Goal: Transaction & Acquisition: Purchase product/service

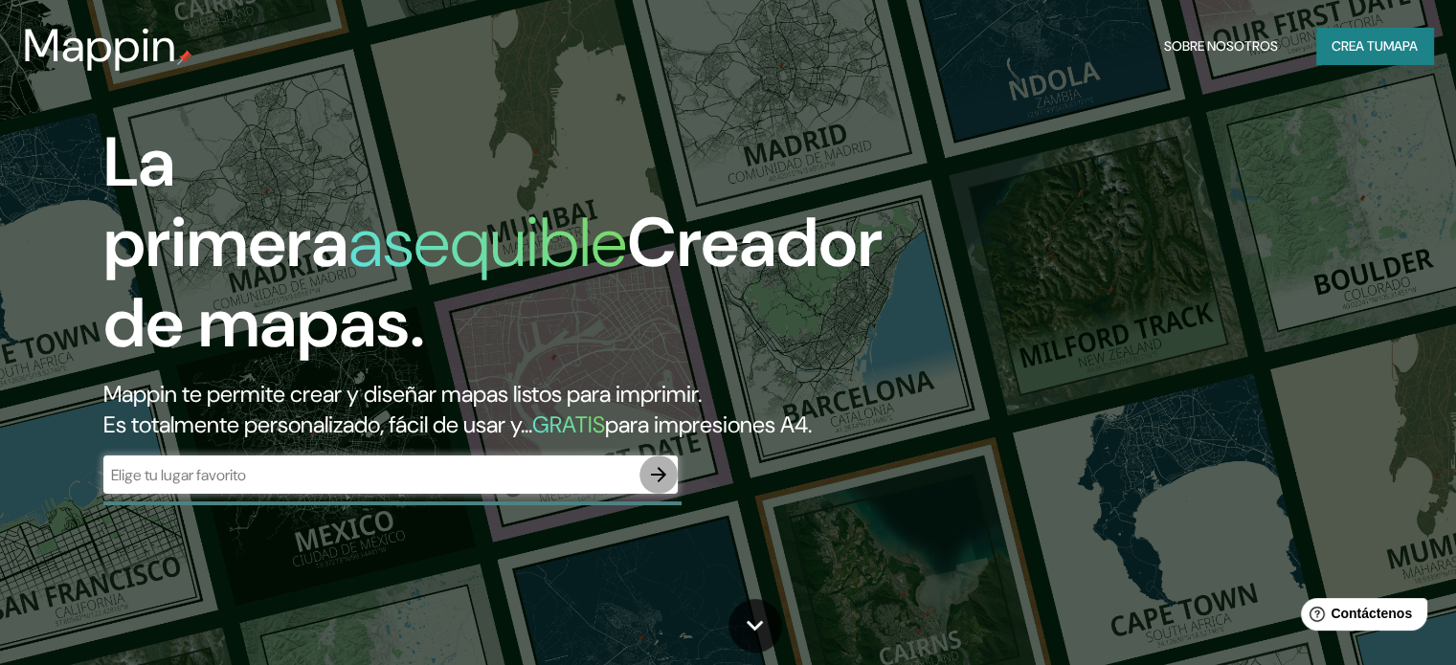
click at [661, 486] on icon "button" at bounding box center [658, 474] width 23 height 23
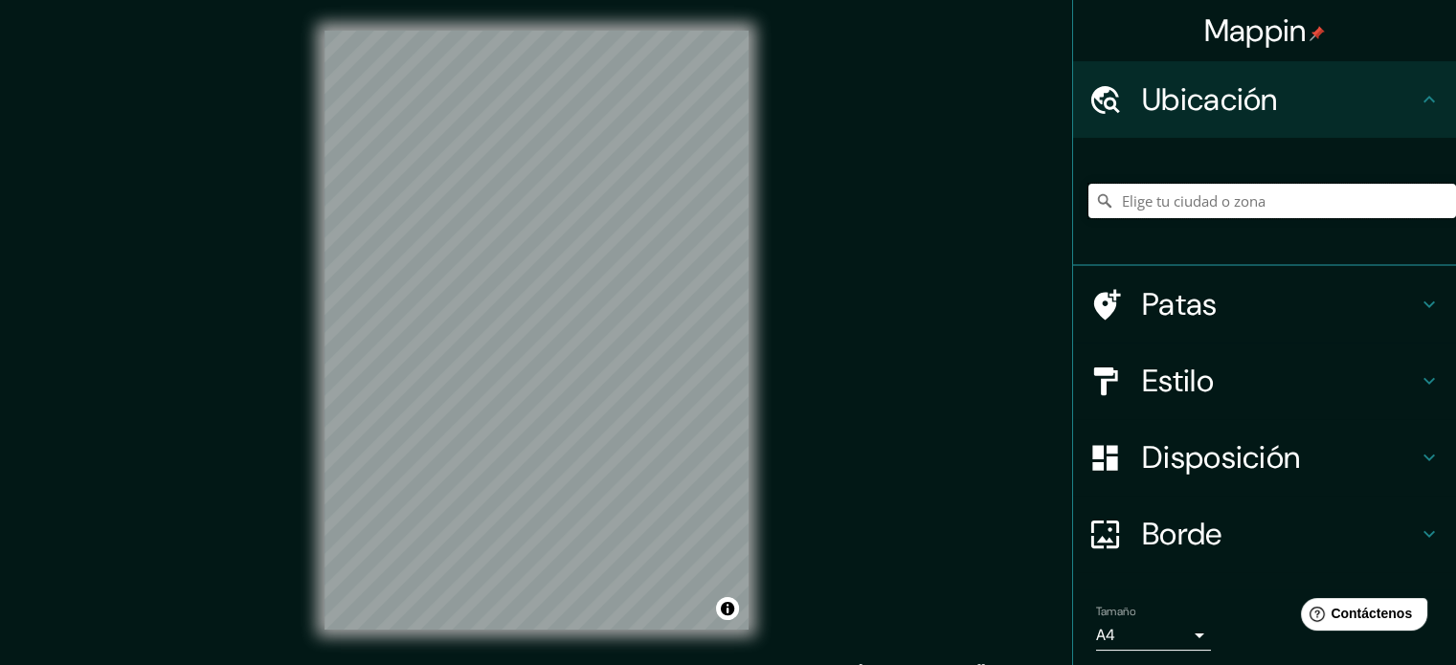
click at [1202, 187] on input "Elige tu ciudad o zona" at bounding box center [1273, 201] width 368 height 34
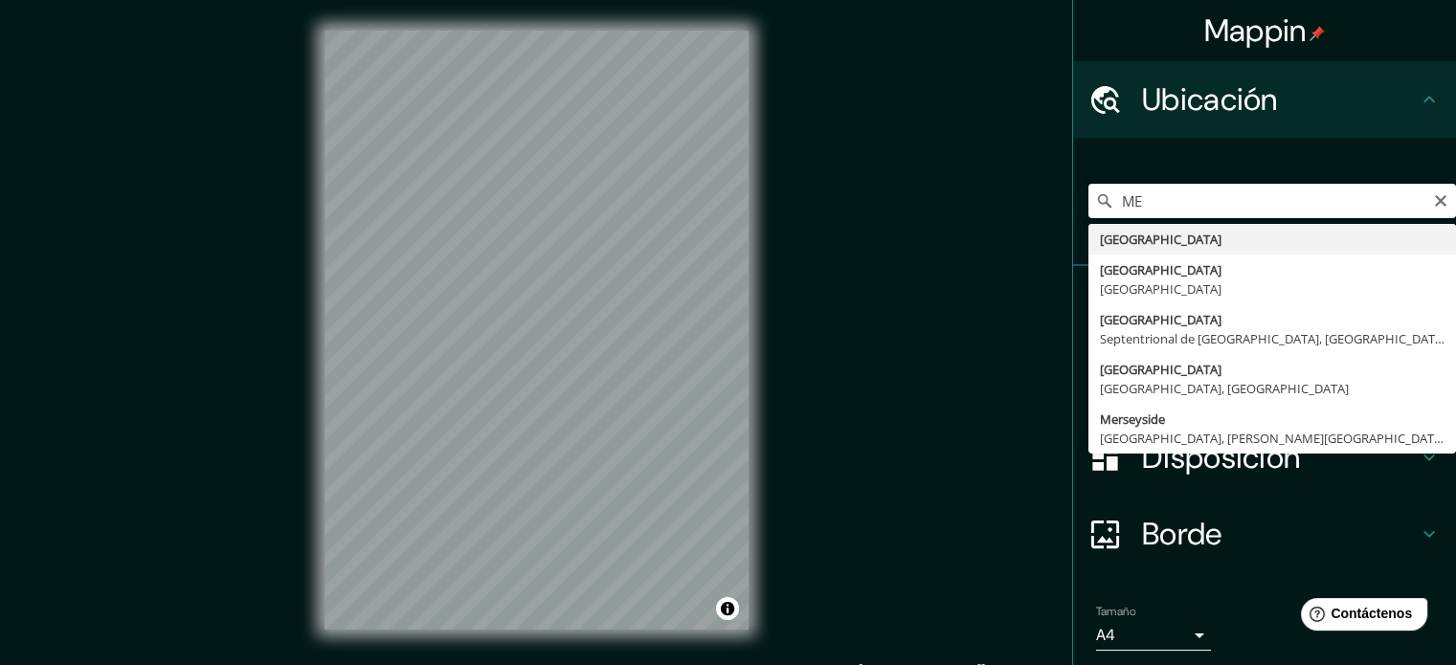
type input "M"
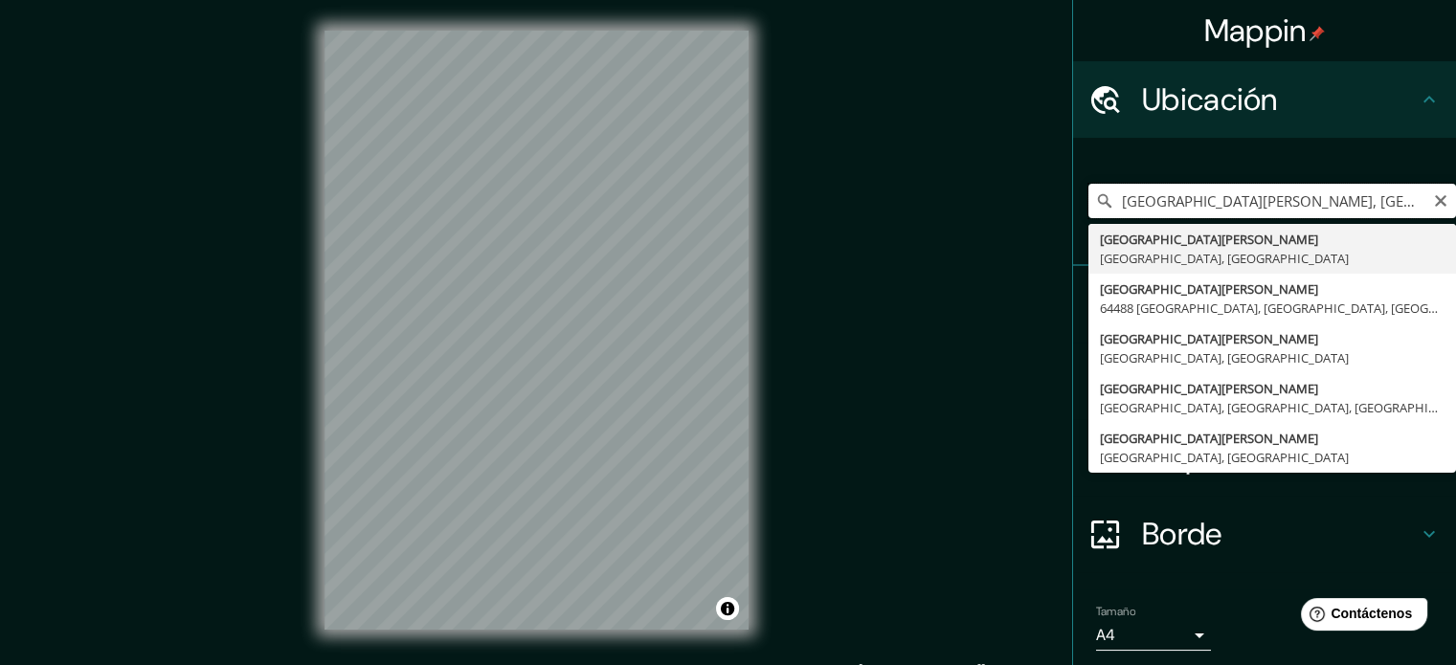
type input "[GEOGRAPHIC_DATA][PERSON_NAME], [GEOGRAPHIC_DATA], [GEOGRAPHIC_DATA], [GEOGRAPH…"
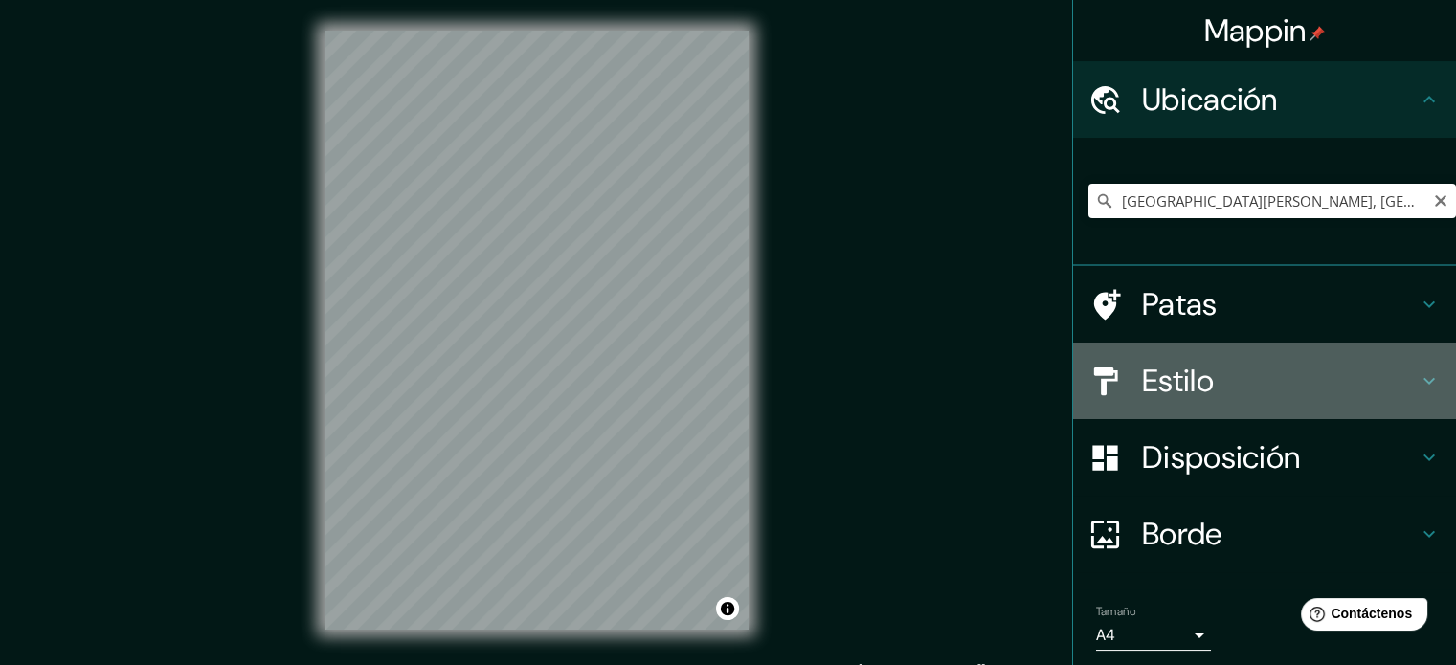
click at [1293, 382] on h4 "Estilo" at bounding box center [1280, 381] width 276 height 38
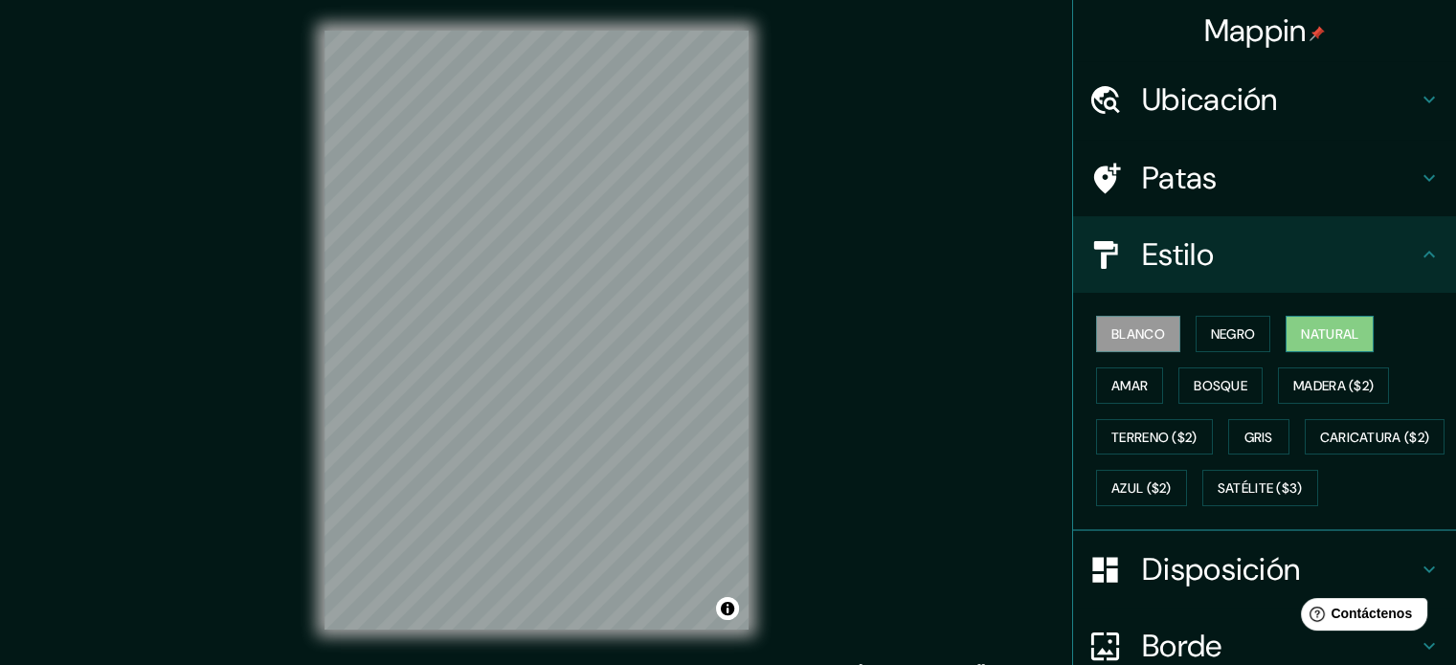
click at [1354, 345] on button "Natural" at bounding box center [1330, 334] width 88 height 36
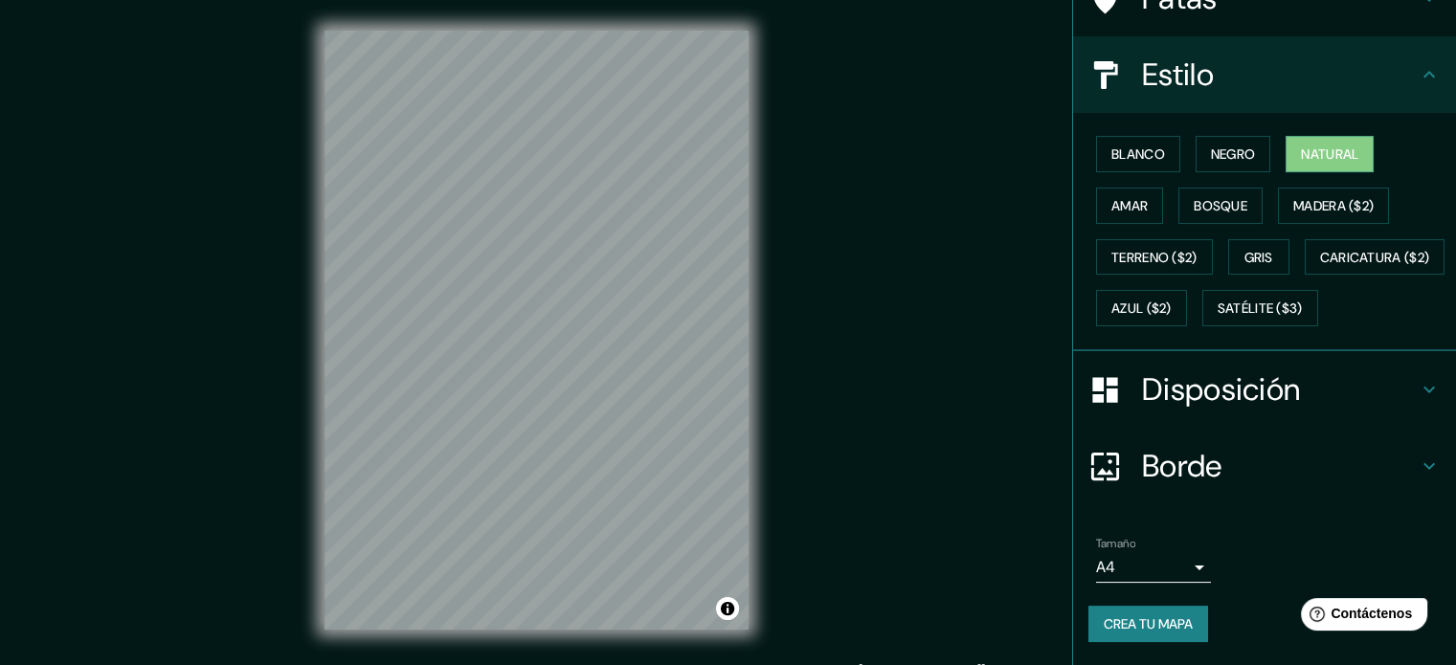
scroll to position [226, 0]
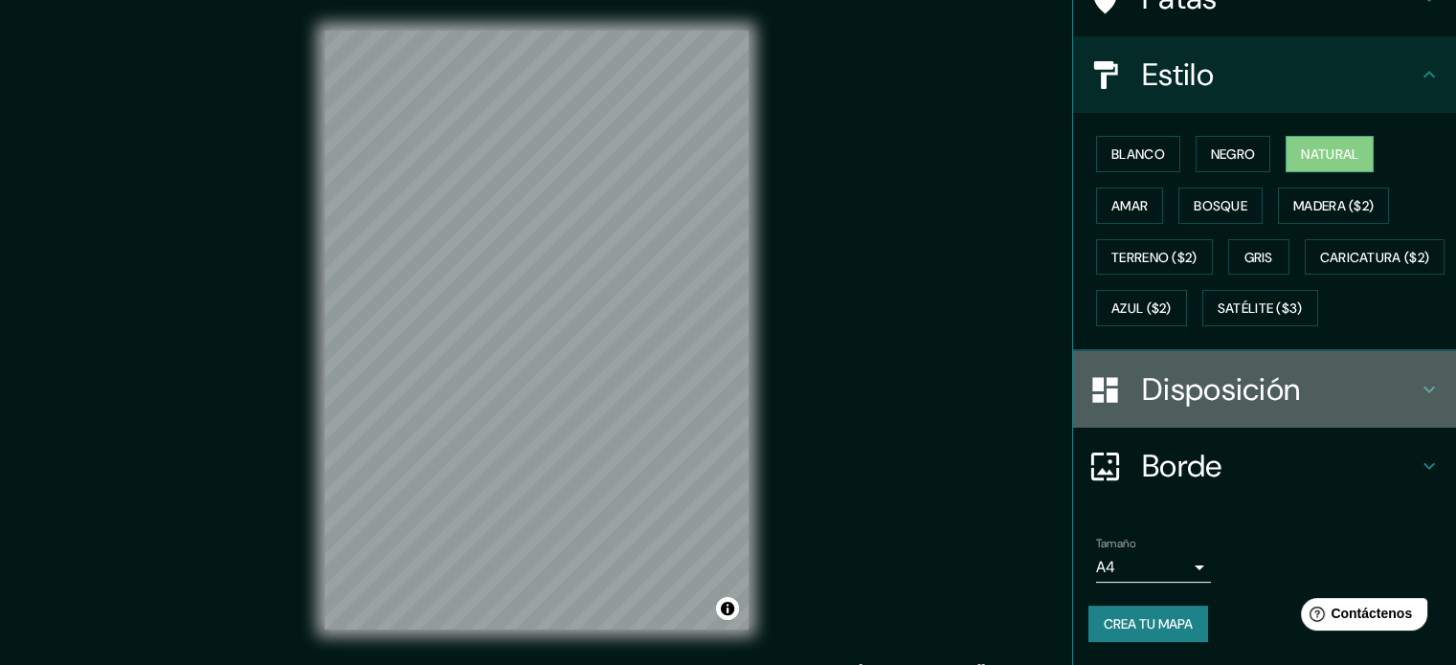
click at [1252, 387] on font "Disposición" at bounding box center [1221, 390] width 158 height 40
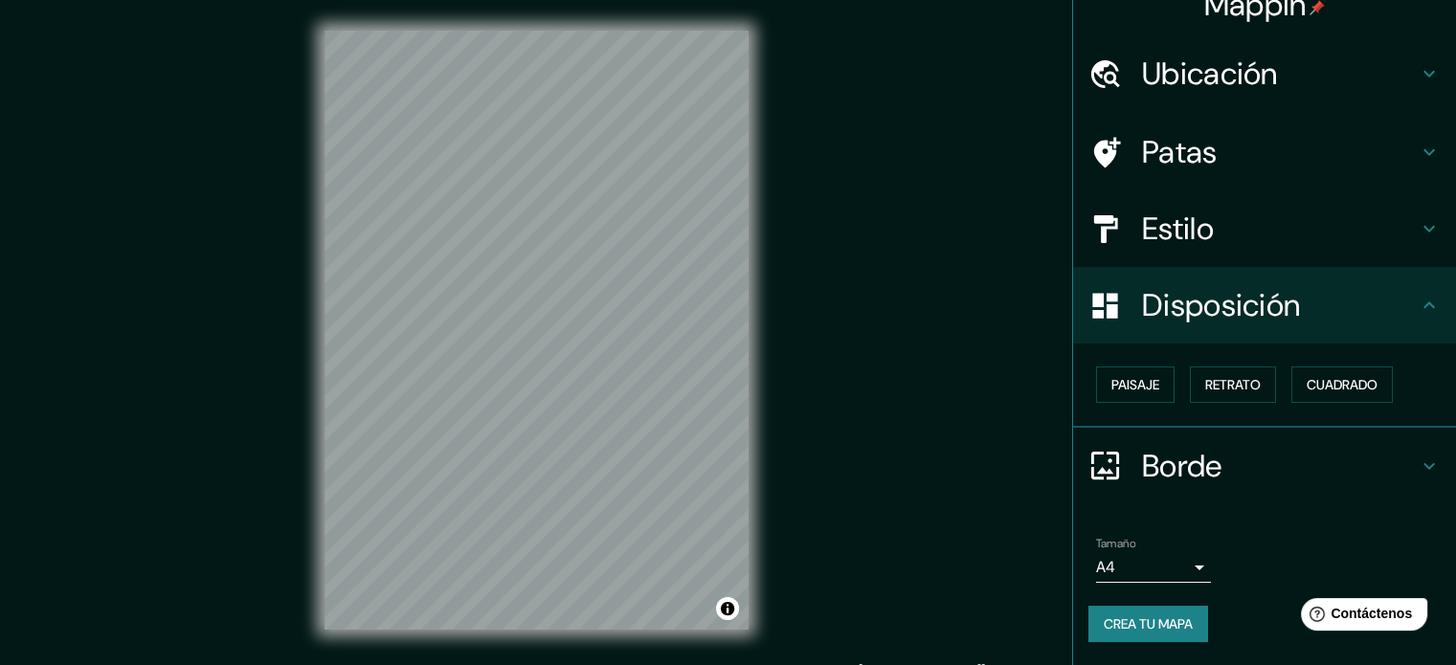
scroll to position [23, 0]
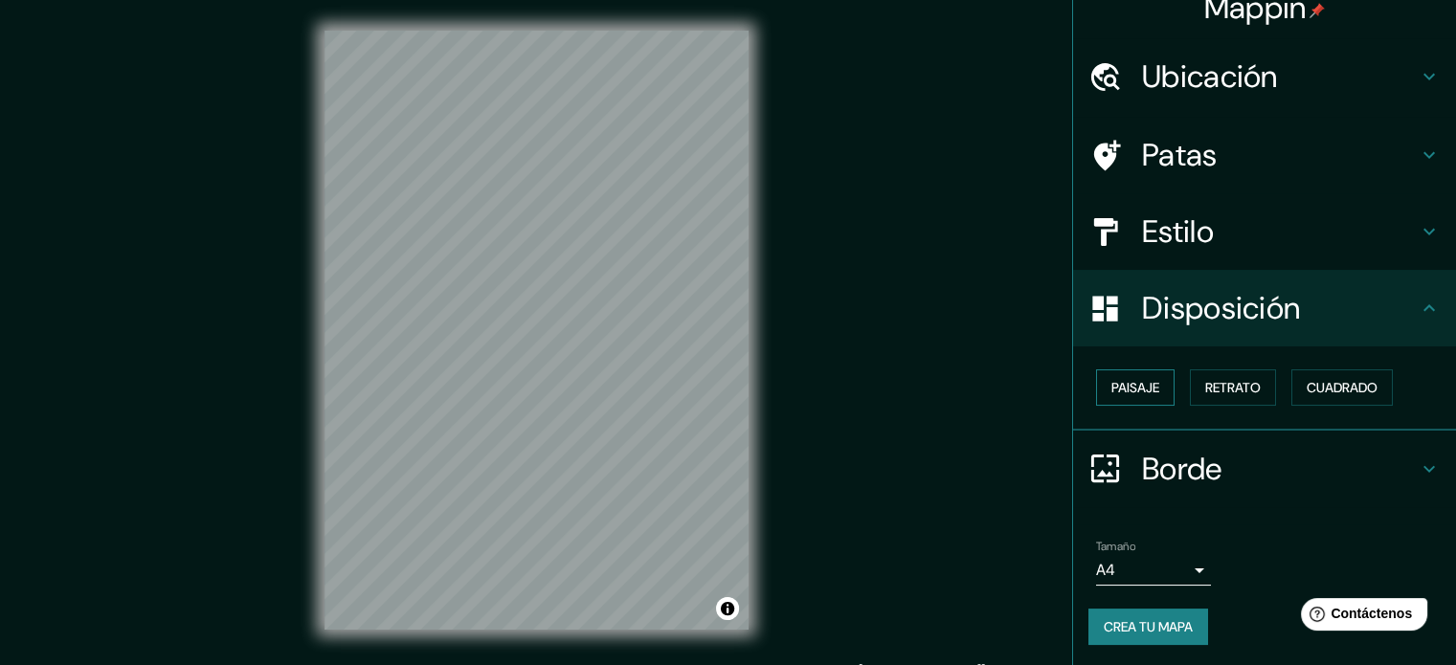
click at [1153, 382] on button "Paisaje" at bounding box center [1135, 388] width 79 height 36
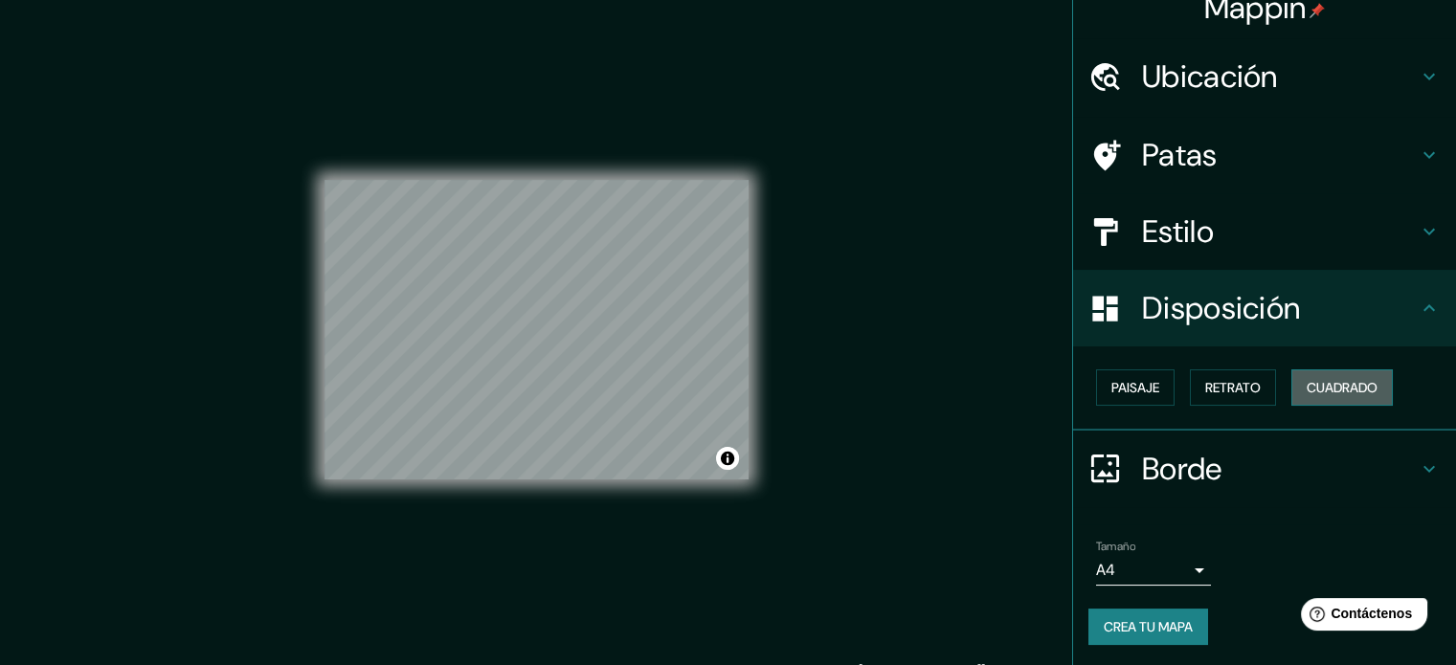
click at [1339, 382] on font "Cuadrado" at bounding box center [1342, 387] width 71 height 17
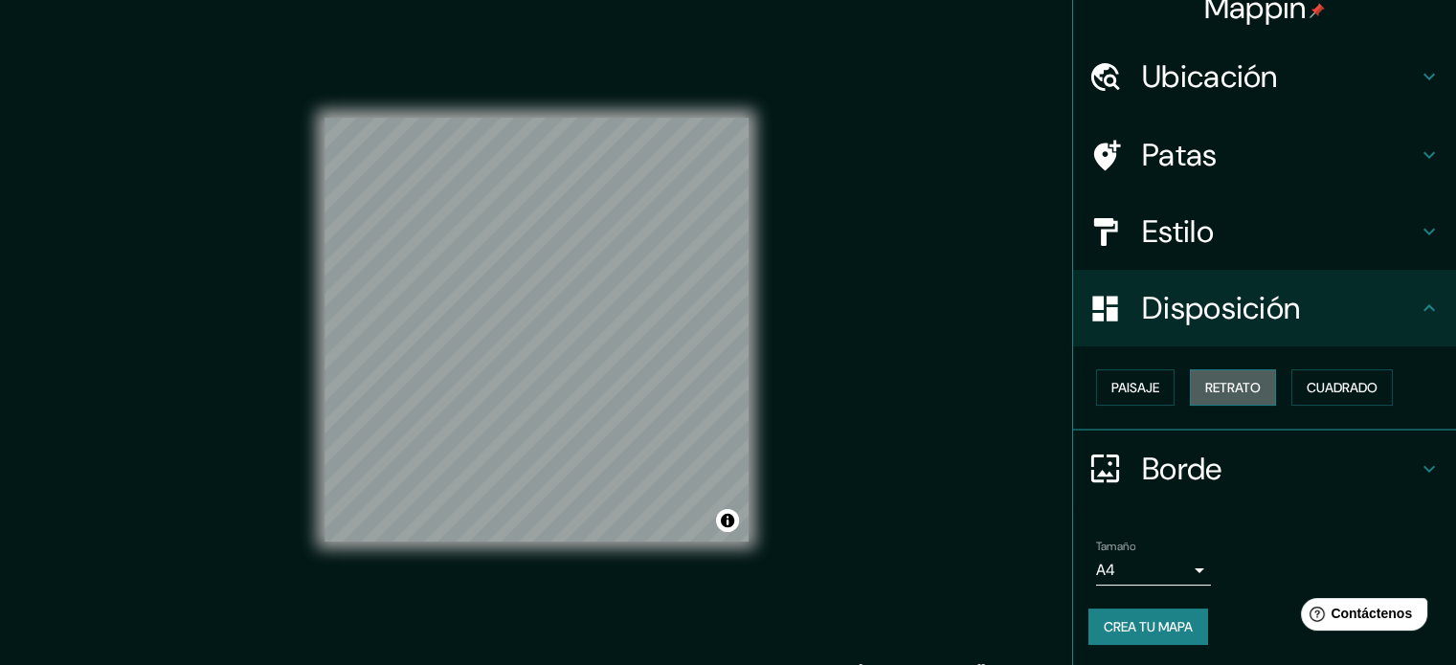
click at [1252, 380] on button "Retrato" at bounding box center [1233, 388] width 86 height 36
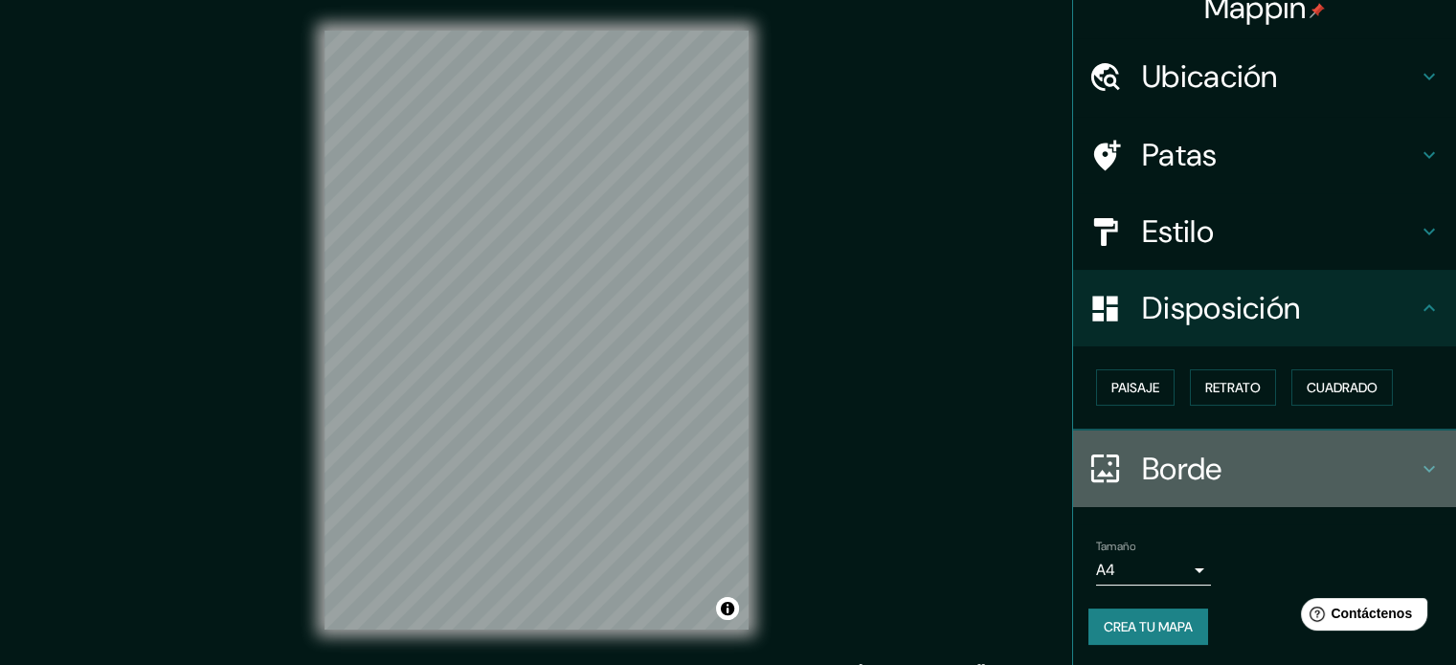
click at [1234, 462] on h4 "Borde" at bounding box center [1280, 469] width 276 height 38
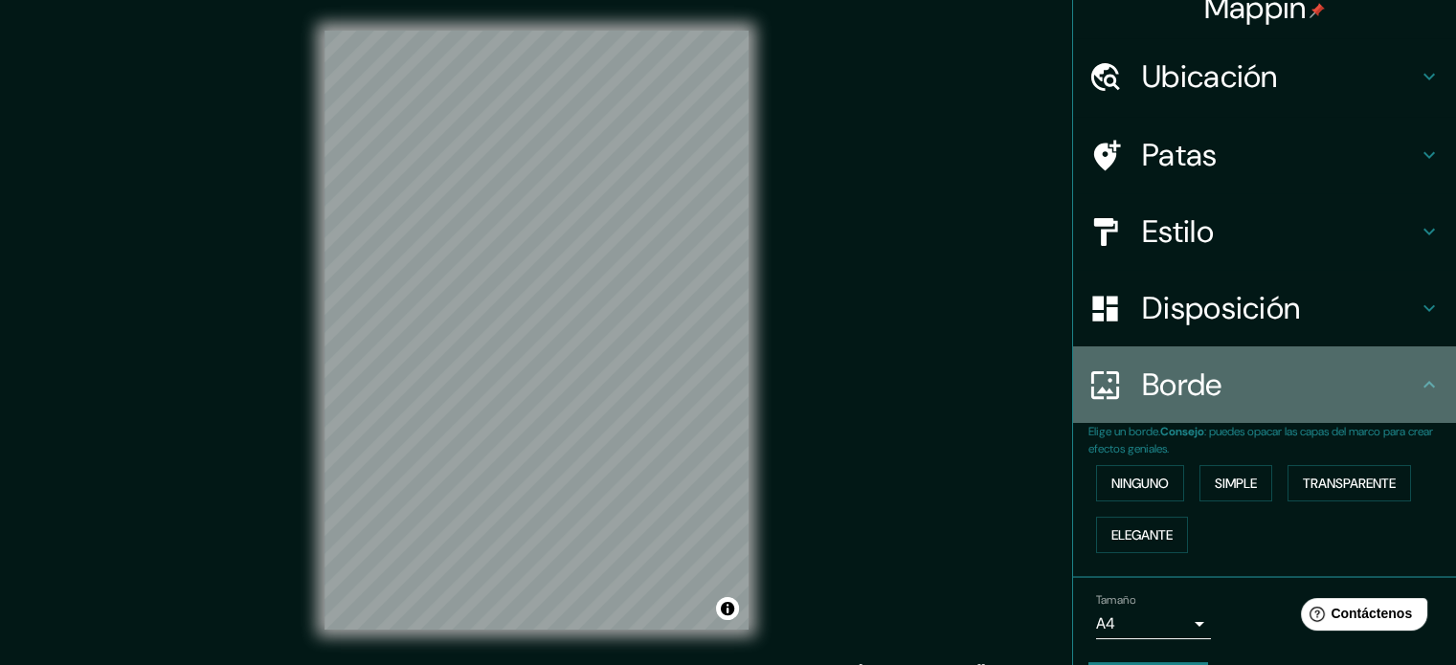
click at [1340, 413] on div "Borde" at bounding box center [1264, 385] width 383 height 77
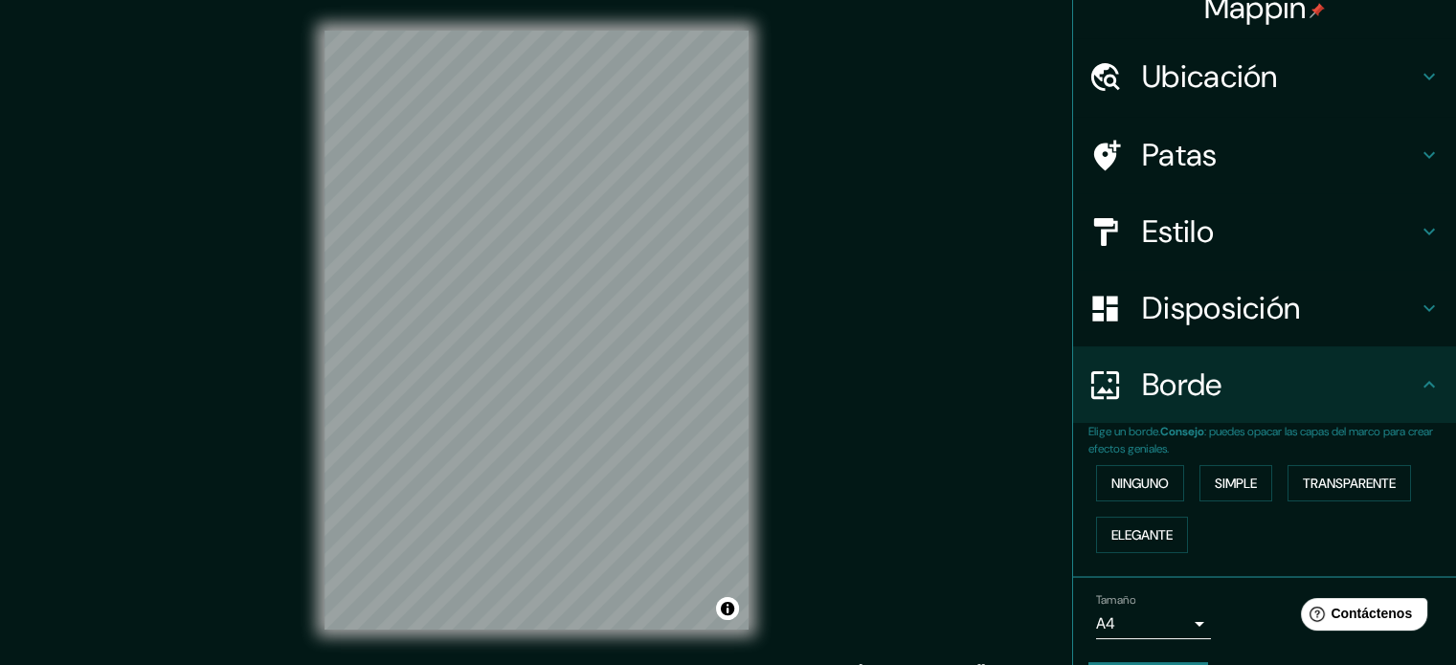
click at [1348, 406] on div "Borde" at bounding box center [1264, 385] width 383 height 77
